Goal: Download file/media

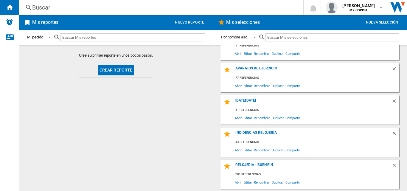
scroll to position [218, 0]
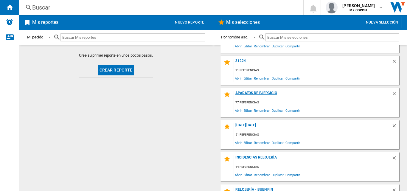
click at [271, 91] on div "Aparatos de ejercicio" at bounding box center [313, 95] width 158 height 8
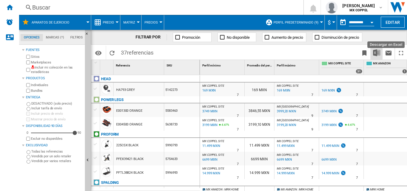
click at [374, 52] on img "Descargar en Excel" at bounding box center [376, 52] width 7 height 7
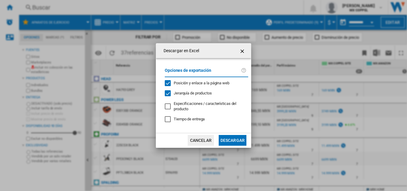
click at [239, 142] on button "Descargar" at bounding box center [233, 140] width 28 height 11
